Goal: Task Accomplishment & Management: Use online tool/utility

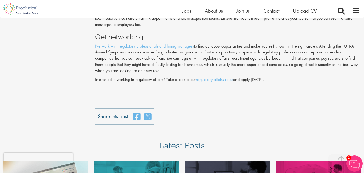
scroll to position [1239, 0]
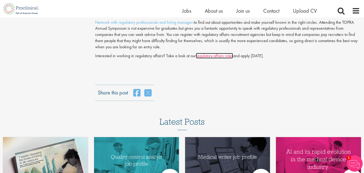
click at [222, 58] on link "regulatory affairs roles" at bounding box center [214, 56] width 37 height 6
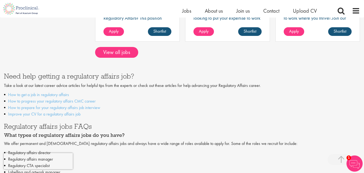
scroll to position [291, 0]
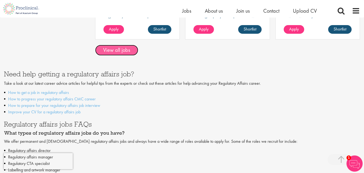
click at [123, 51] on link "View all jobs" at bounding box center [116, 50] width 43 height 11
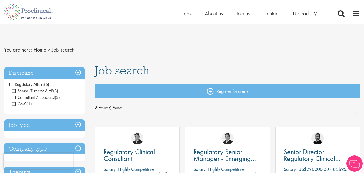
click at [156, 54] on nav "You are here: Home > Job search" at bounding box center [182, 49] width 356 height 13
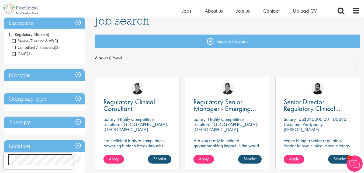
scroll to position [32, 0]
